Goal: Ask a question: Ask a question

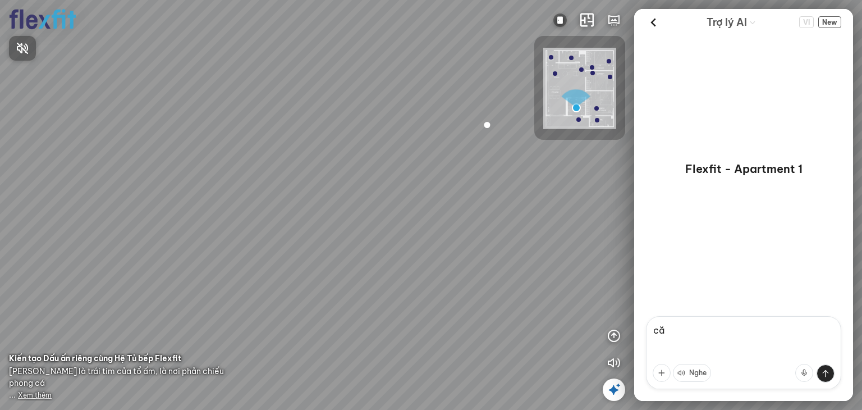
type textarea "c"
type textarea "làm nội thất căn này giá bao nhiêu"
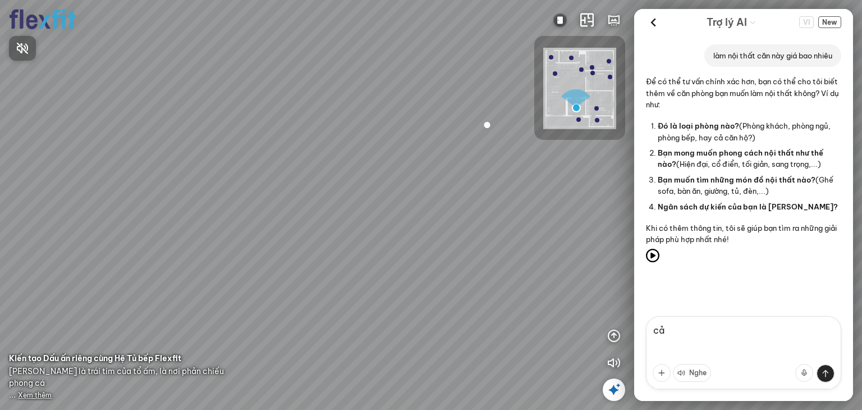
type textarea "c"
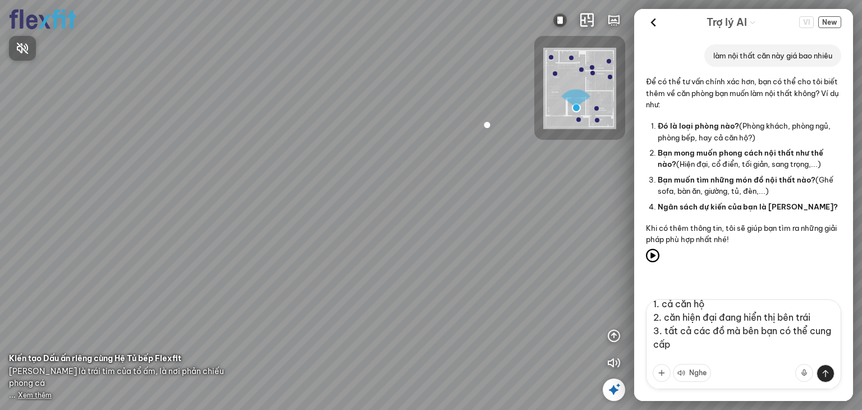
scroll to position [23, 0]
type textarea "1. cả căn hộ 2. căn hiện đại đang hiển thị bên trái 3. tất cả các đồ mà bên bạn…"
click at [825, 375] on div at bounding box center [431, 205] width 862 height 410
click at [619, 366] on icon "button" at bounding box center [613, 362] width 13 height 13
click at [824, 375] on button at bounding box center [825, 373] width 18 height 18
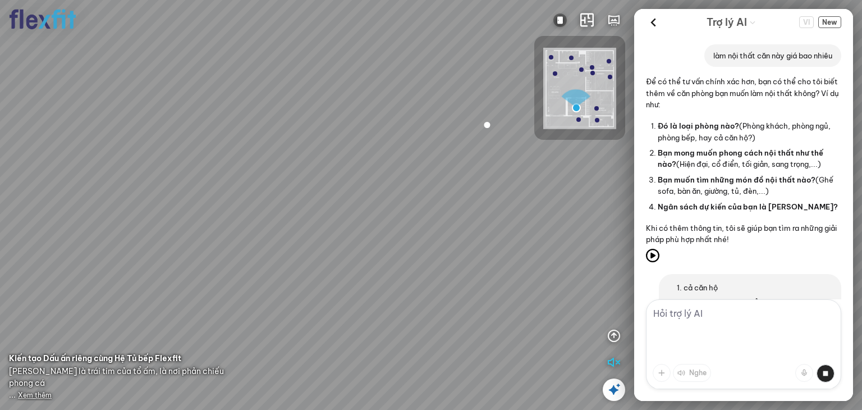
scroll to position [0, 0]
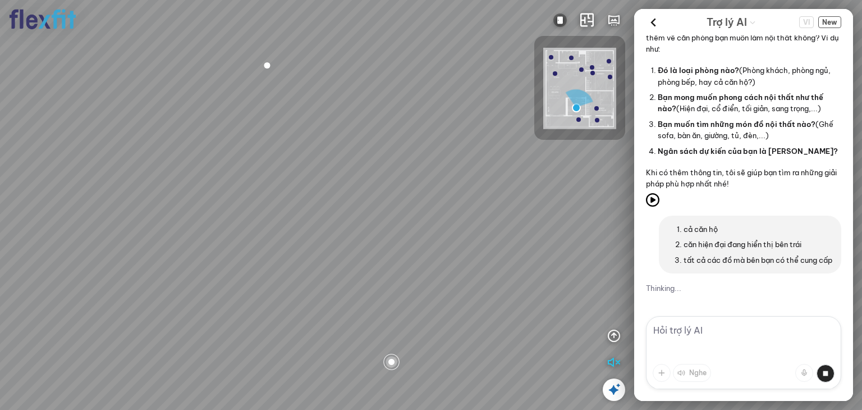
drag, startPoint x: 439, startPoint y: 199, endPoint x: 168, endPoint y: 147, distance: 275.8
click at [176, 148] on div at bounding box center [431, 205] width 862 height 410
drag, startPoint x: 500, startPoint y: 229, endPoint x: 191, endPoint y: 108, distance: 332.0
click at [317, 149] on div at bounding box center [431, 205] width 862 height 410
drag, startPoint x: 396, startPoint y: 166, endPoint x: 125, endPoint y: 177, distance: 271.2
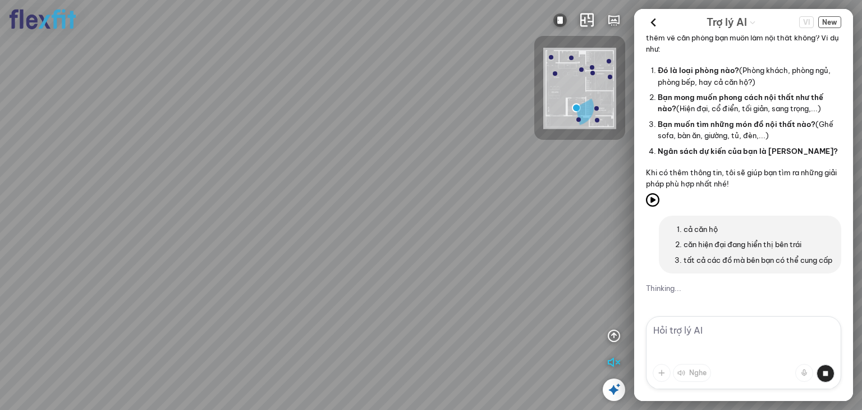
click at [144, 173] on div at bounding box center [431, 205] width 862 height 410
drag, startPoint x: 233, startPoint y: 179, endPoint x: 126, endPoint y: 229, distance: 118.5
click at [158, 203] on div at bounding box center [431, 205] width 862 height 410
drag, startPoint x: 363, startPoint y: 225, endPoint x: 298, endPoint y: 256, distance: 71.8
click at [308, 251] on div at bounding box center [431, 205] width 862 height 410
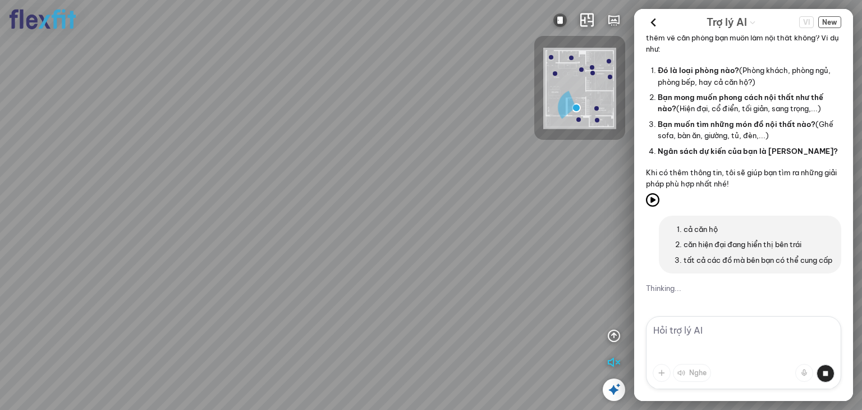
click at [402, 240] on div at bounding box center [431, 205] width 862 height 410
click at [420, 327] on div at bounding box center [431, 205] width 862 height 410
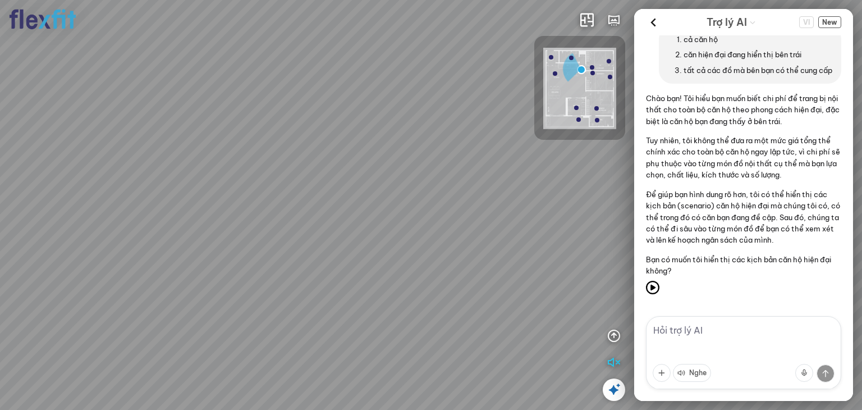
drag, startPoint x: 312, startPoint y: 221, endPoint x: 265, endPoint y: 248, distance: 54.8
click at [274, 248] on div "Bếp WC Phòng ngủ master Phòng ngủ Phòng ngủ" at bounding box center [431, 205] width 862 height 410
click at [707, 333] on textarea at bounding box center [743, 352] width 195 height 73
type textarea "phong cách nội thất này là gì"
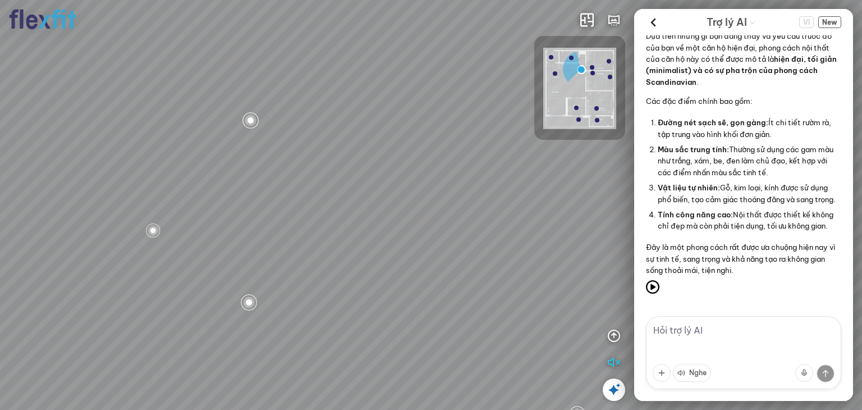
scroll to position [572, 0]
click at [324, 245] on div "Bếp WC Phòng ngủ master Phòng ngủ Phòng ngủ" at bounding box center [431, 205] width 862 height 410
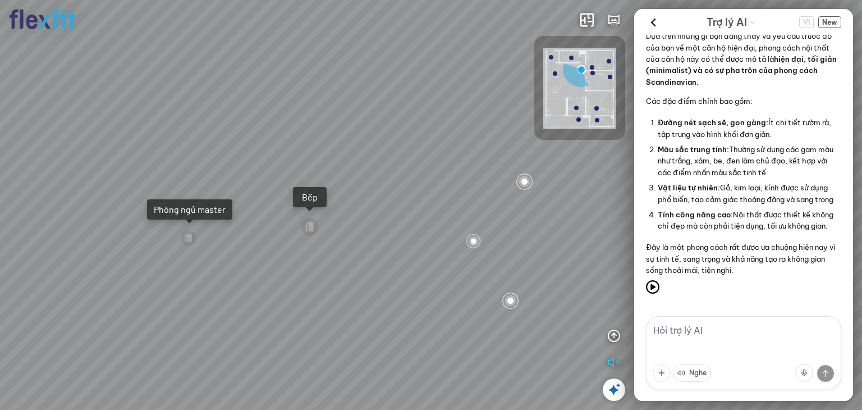
drag, startPoint x: 401, startPoint y: 157, endPoint x: 339, endPoint y: 277, distance: 135.2
click at [339, 277] on div "Bếp WC Phòng ngủ master Phòng ngủ Phòng ngủ" at bounding box center [431, 205] width 862 height 410
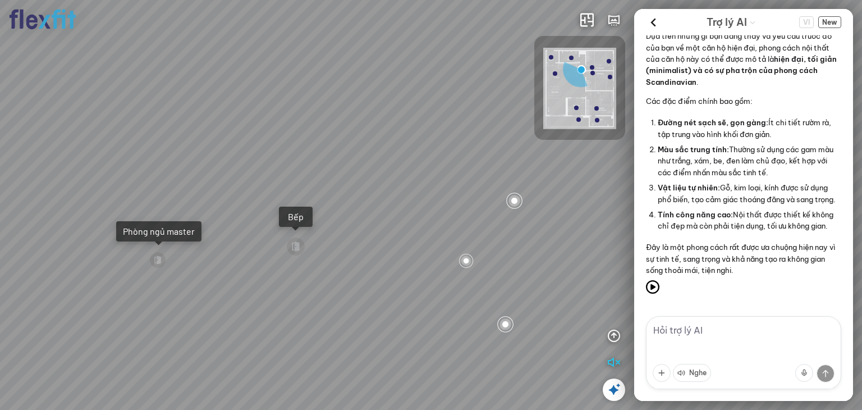
drag, startPoint x: 292, startPoint y: 260, endPoint x: 537, endPoint y: 194, distance: 254.5
click at [503, 203] on div "Bếp WC Phòng ngủ master Phòng ngủ Phòng ngủ" at bounding box center [431, 205] width 862 height 410
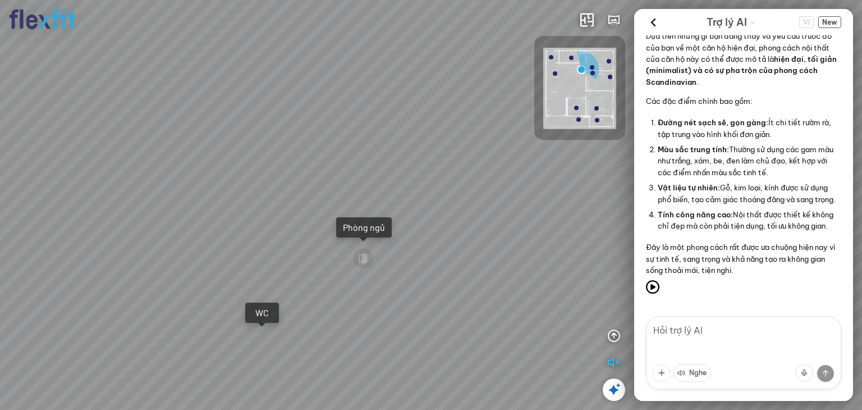
drag, startPoint x: 451, startPoint y: 193, endPoint x: 600, endPoint y: 275, distance: 169.7
click at [600, 275] on div "Bếp WC Phòng ngủ master Phòng ngủ Phòng ngủ" at bounding box center [431, 205] width 862 height 410
drag, startPoint x: 486, startPoint y: 199, endPoint x: 622, endPoint y: 183, distance: 136.7
click at [574, 187] on div "Bếp WC Phòng ngủ master Phòng ngủ Phòng ngủ" at bounding box center [431, 205] width 862 height 410
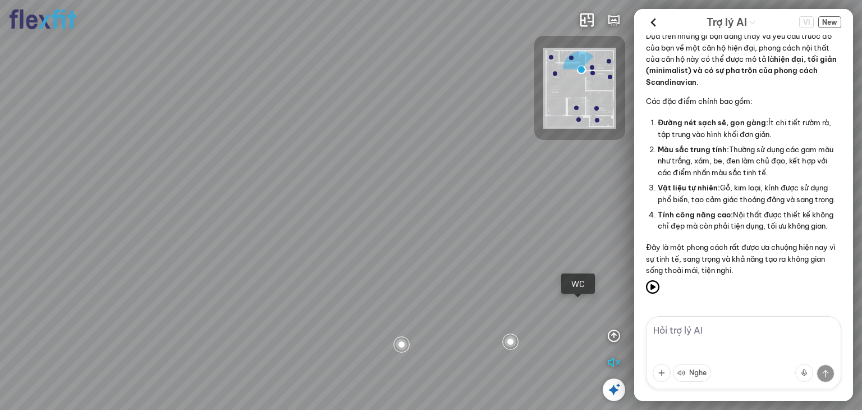
drag, startPoint x: 502, startPoint y: 200, endPoint x: 608, endPoint y: 210, distance: 106.5
click at [581, 209] on div "Bếp WC Phòng ngủ master Phòng ngủ Phòng ngủ" at bounding box center [431, 205] width 862 height 410
drag, startPoint x: 491, startPoint y: 214, endPoint x: 509, endPoint y: 217, distance: 17.6
click at [503, 216] on div "Bếp WC Phòng ngủ master Phòng ngủ Phòng ngủ" at bounding box center [431, 205] width 862 height 410
drag, startPoint x: 370, startPoint y: 214, endPoint x: 209, endPoint y: 227, distance: 161.6
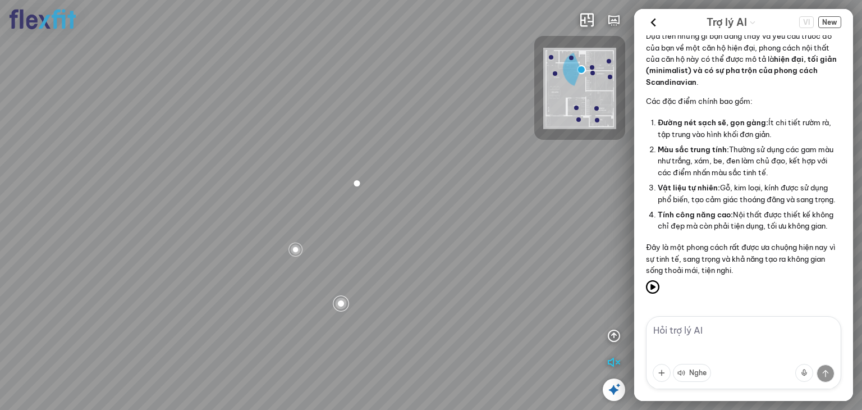
click at [209, 227] on div "Bếp WC Phòng ngủ master Phòng ngủ Phòng ngủ" at bounding box center [431, 205] width 862 height 410
drag, startPoint x: 214, startPoint y: 243, endPoint x: 376, endPoint y: 140, distance: 192.5
click at [375, 140] on div "Bếp WC Phòng ngủ master Phòng ngủ Phòng ngủ" at bounding box center [431, 205] width 862 height 410
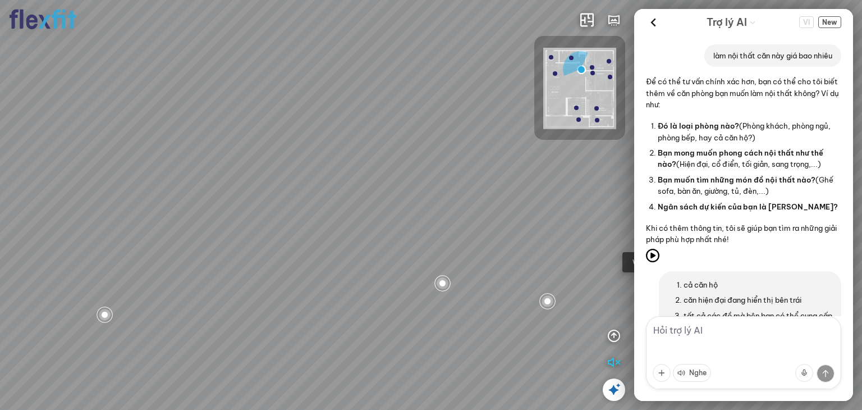
drag, startPoint x: 472, startPoint y: 81, endPoint x: 371, endPoint y: 111, distance: 104.7
click at [374, 100] on div "Bếp WC Phòng ngủ master Phòng ngủ Phòng ngủ" at bounding box center [431, 205] width 862 height 410
click at [715, 337] on textarea at bounding box center [743, 352] width 195 height 73
type textarea "tủ bếp"
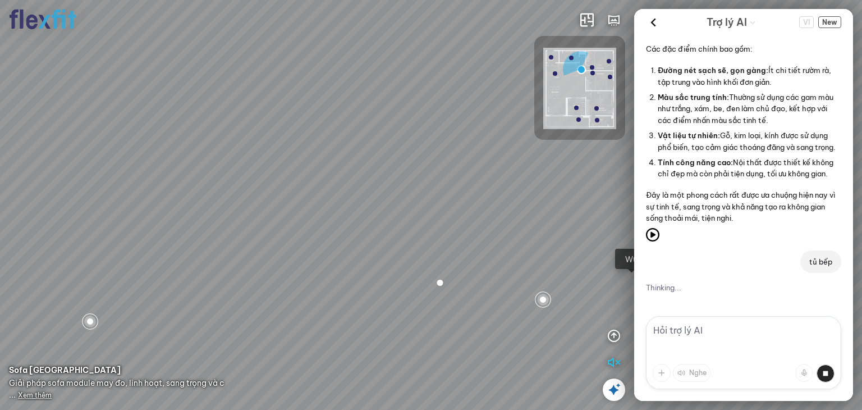
scroll to position [707, 0]
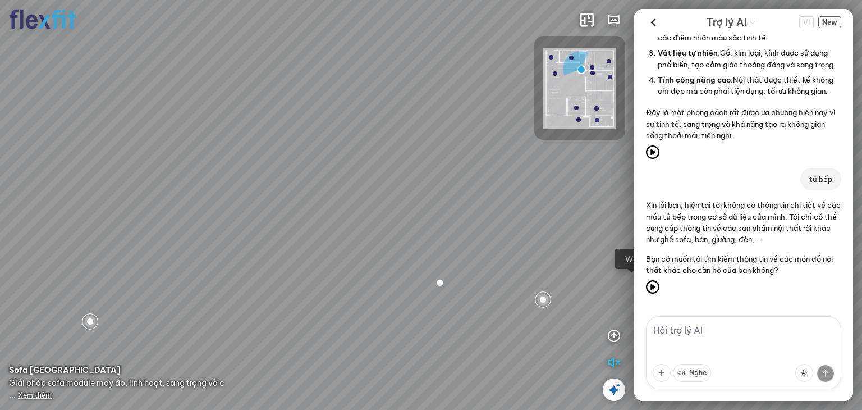
click at [707, 330] on textarea at bounding box center [743, 352] width 195 height 73
type textarea "giường"
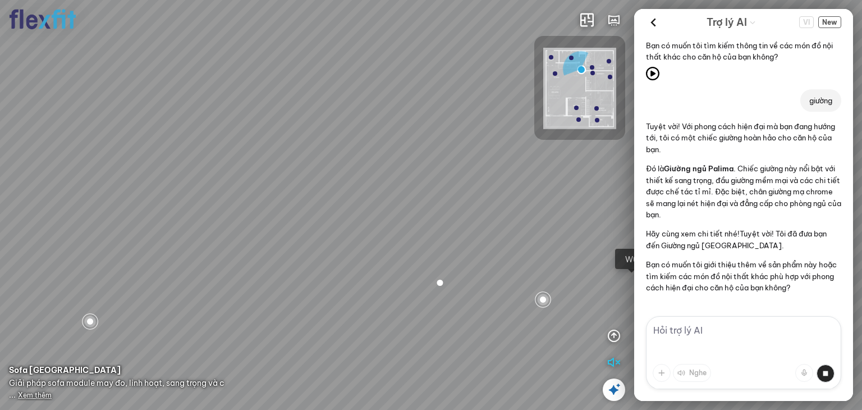
scroll to position [920, 0]
click at [701, 167] on span "Giường ngủ Palima" at bounding box center [699, 168] width 70 height 9
click at [714, 126] on p "Tuyệt vời! Với phong cách hiện đại mà bạn đang hướng tới, tôi có một chiếc giườ…" at bounding box center [743, 138] width 195 height 34
click at [706, 176] on p "Đó là Giường ngủ Palima . Chiếc giường này nổi bật với thiết kế sang trọng, đầu…" at bounding box center [743, 191] width 195 height 57
click at [707, 163] on p "Đó là Giường ngủ Palima . Chiếc giường này nổi bật với thiết kế sang trọng, đầu…" at bounding box center [743, 191] width 195 height 57
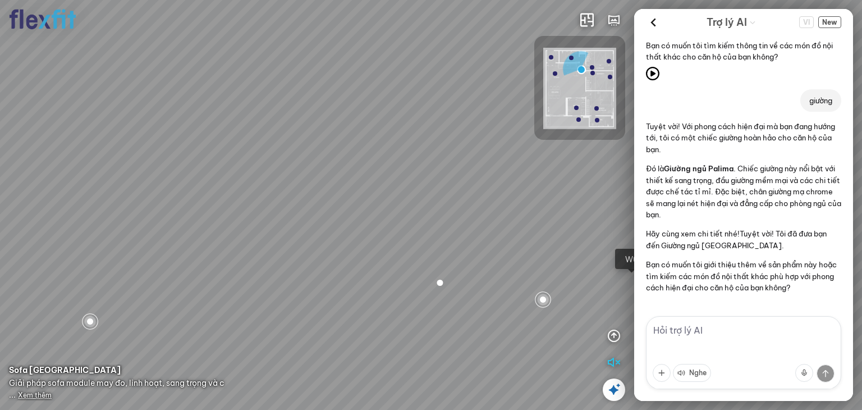
click at [707, 169] on span "Giường ngủ Palima" at bounding box center [699, 168] width 70 height 9
click at [698, 200] on p "Đó là Giường ngủ Palima . Chiếc giường này nổi bật với thiết kế sang trọng, đầu…" at bounding box center [743, 191] width 195 height 57
click at [706, 245] on p "Hãy cùng xem chi tiết nhé!Tuyệt vời! Tôi đã đưa bạn đến Giường ngủ [GEOGRAPHIC_…" at bounding box center [743, 239] width 195 height 23
click at [709, 279] on p "Bạn có muốn tôi giới thiệu thêm về sản phẩm này hoặc tìm kiếm các món đồ nội th…" at bounding box center [743, 276] width 195 height 34
